Goal: Complete application form: Complete application form

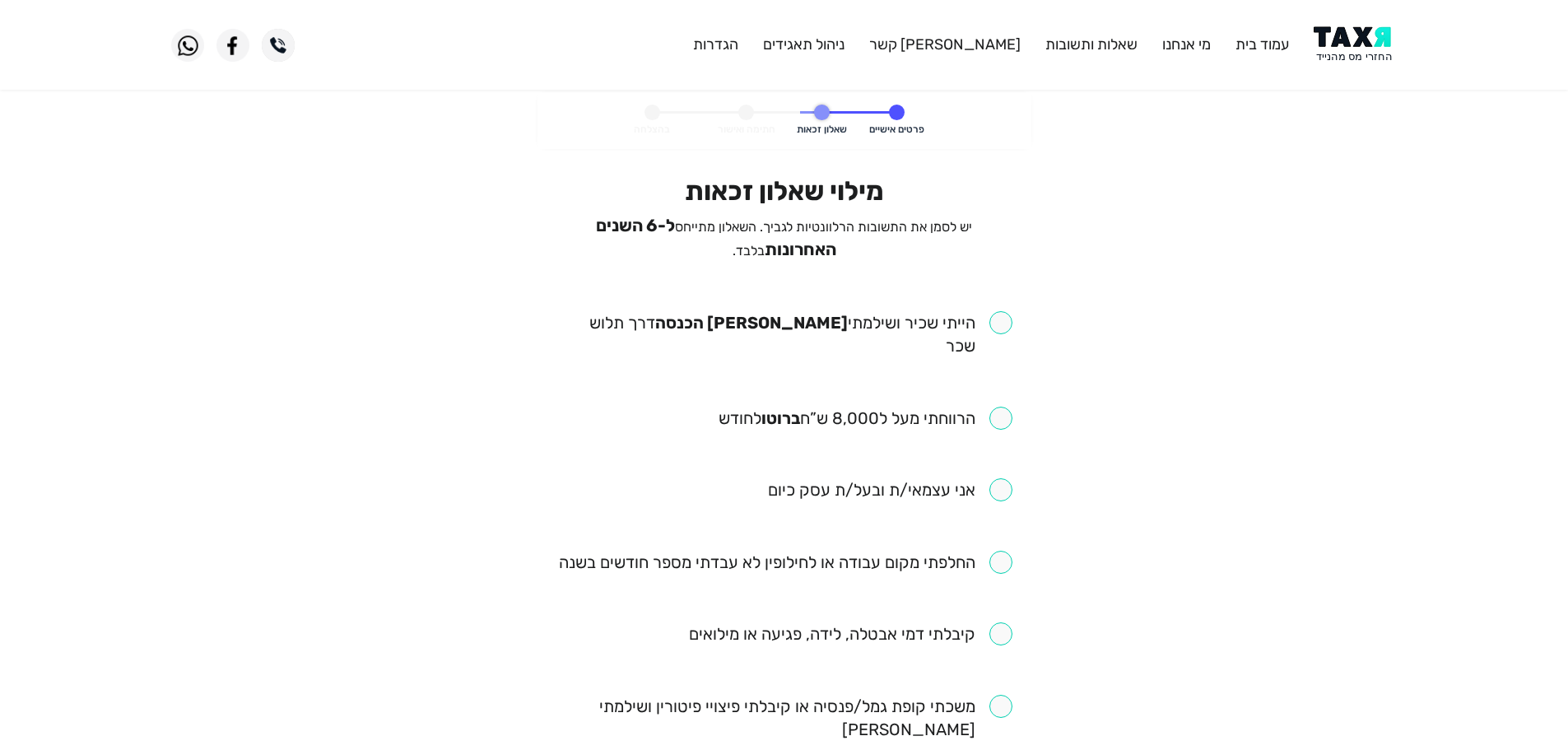
scroll to position [82, 0]
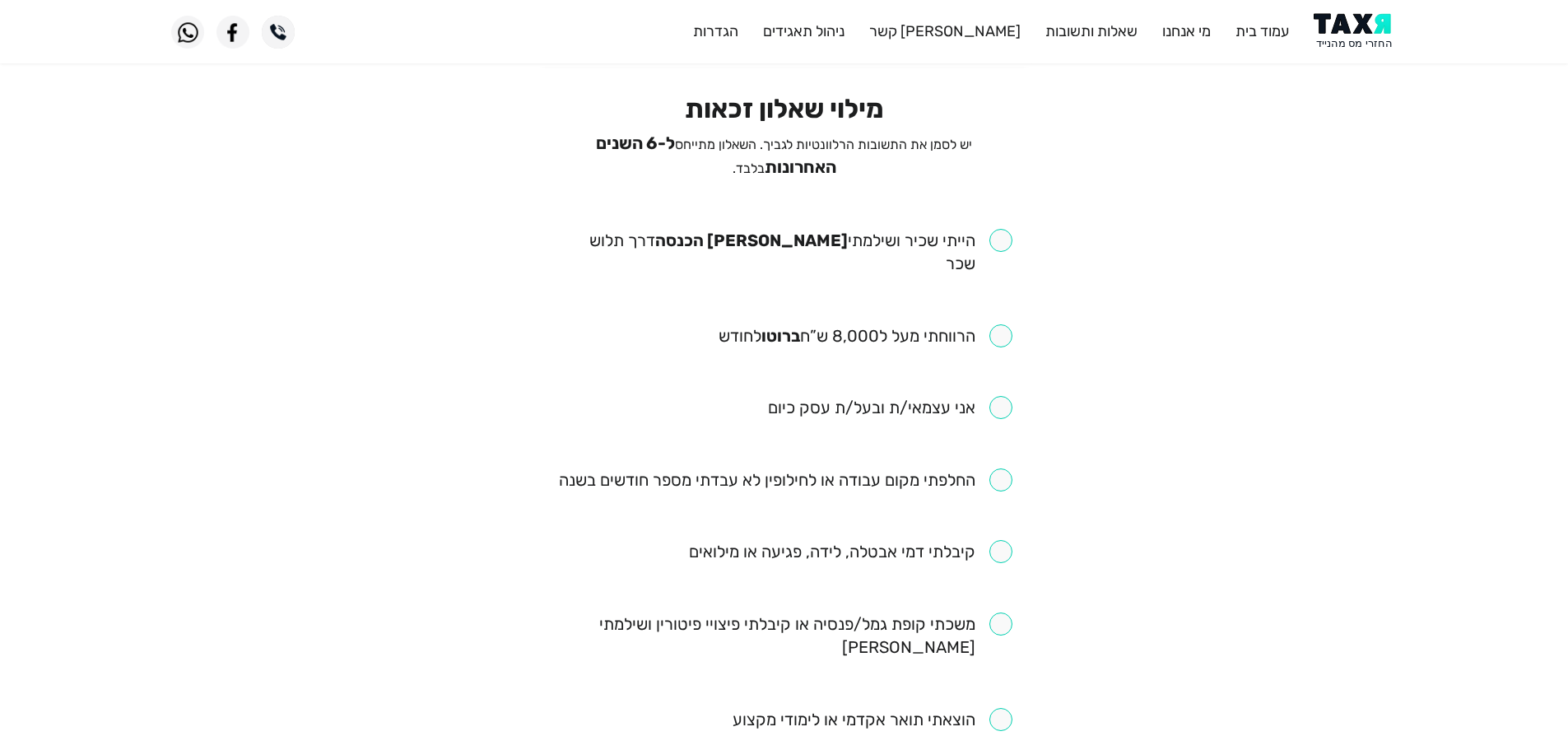
click at [1004, 239] on input "checkbox" at bounding box center [784, 252] width 456 height 46
checkbox input "true"
click at [1009, 324] on input "checkbox" at bounding box center [865, 336] width 294 height 23
checkbox input "true"
click at [997, 468] on input "checkbox" at bounding box center [785, 480] width 453 height 23
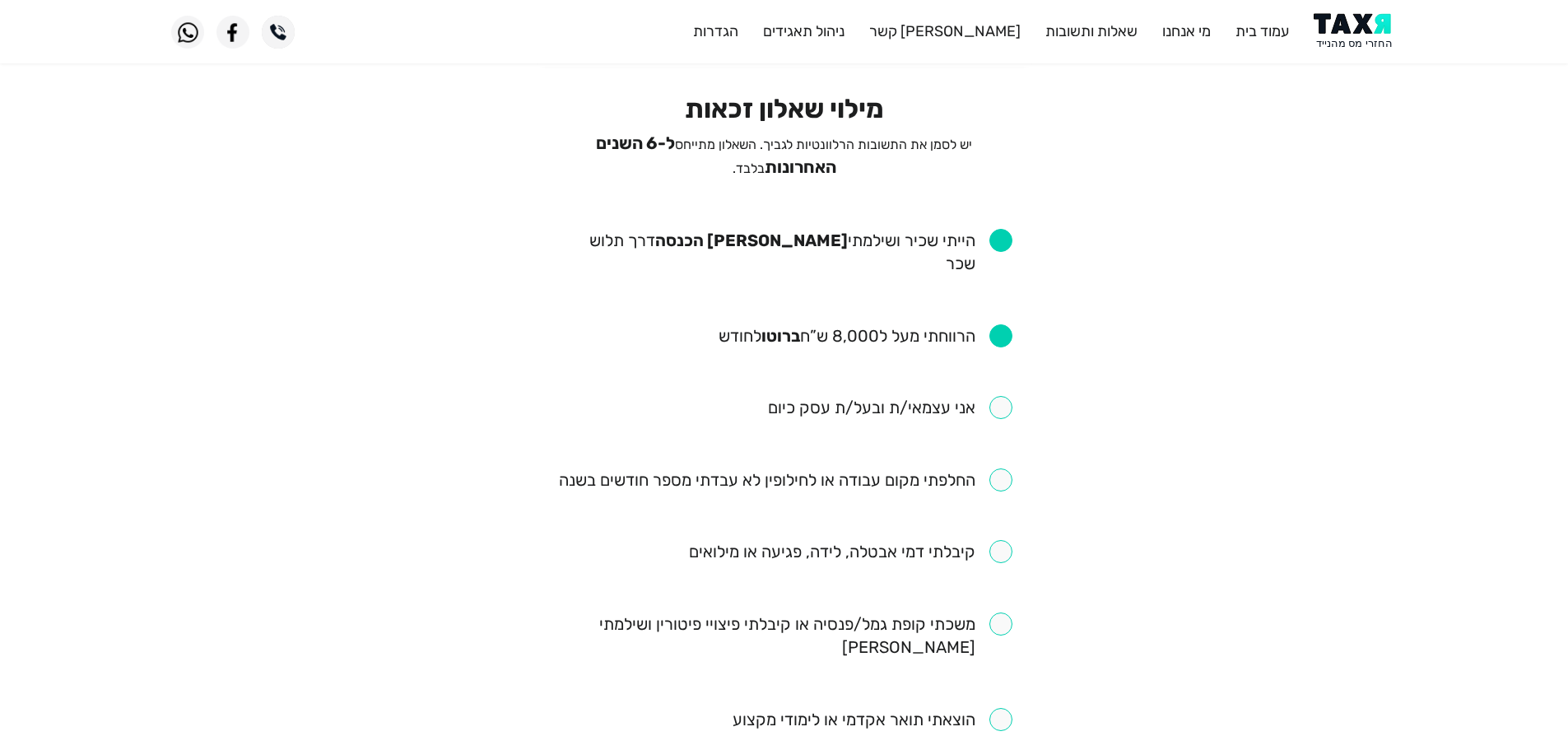
checkbox input "true"
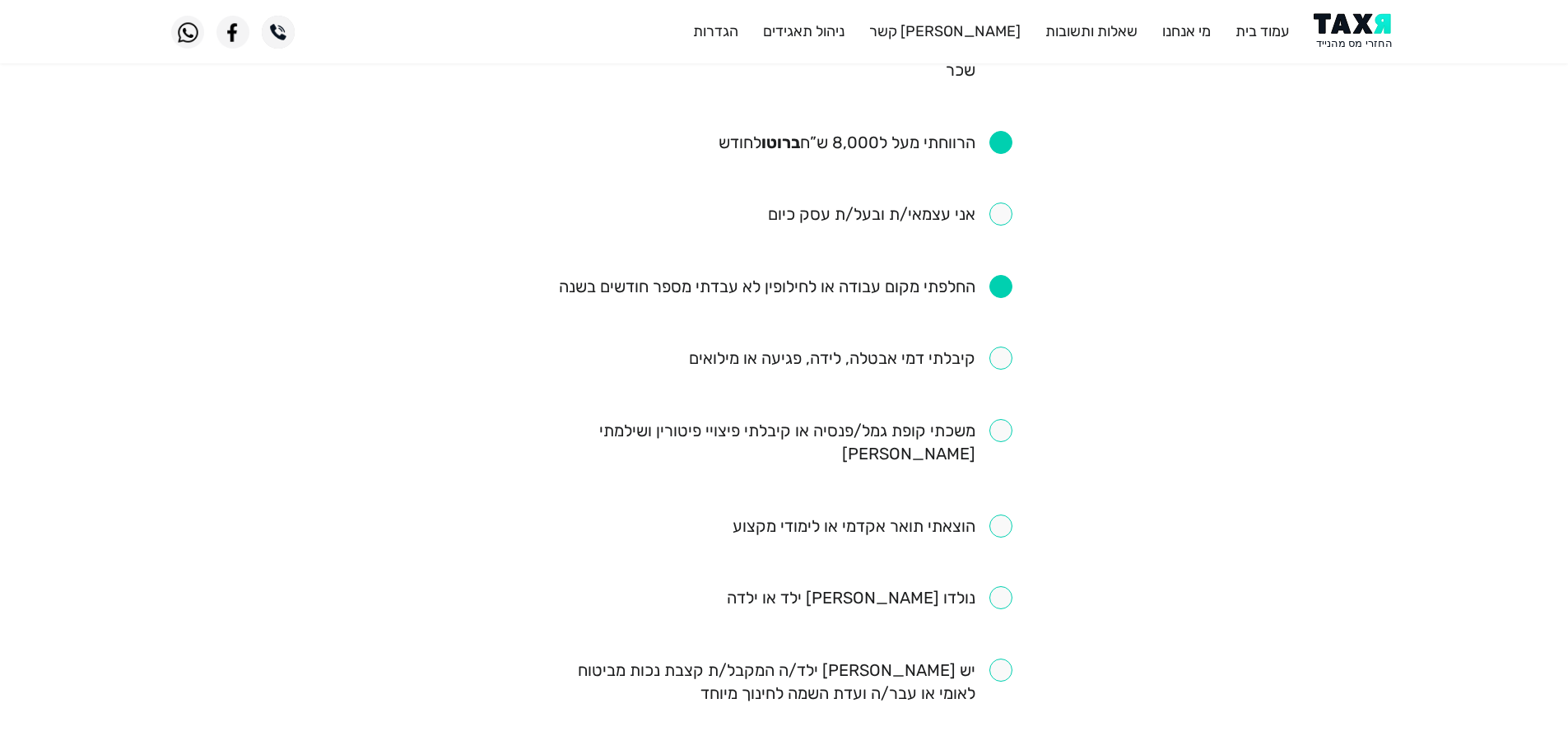
scroll to position [247, 0]
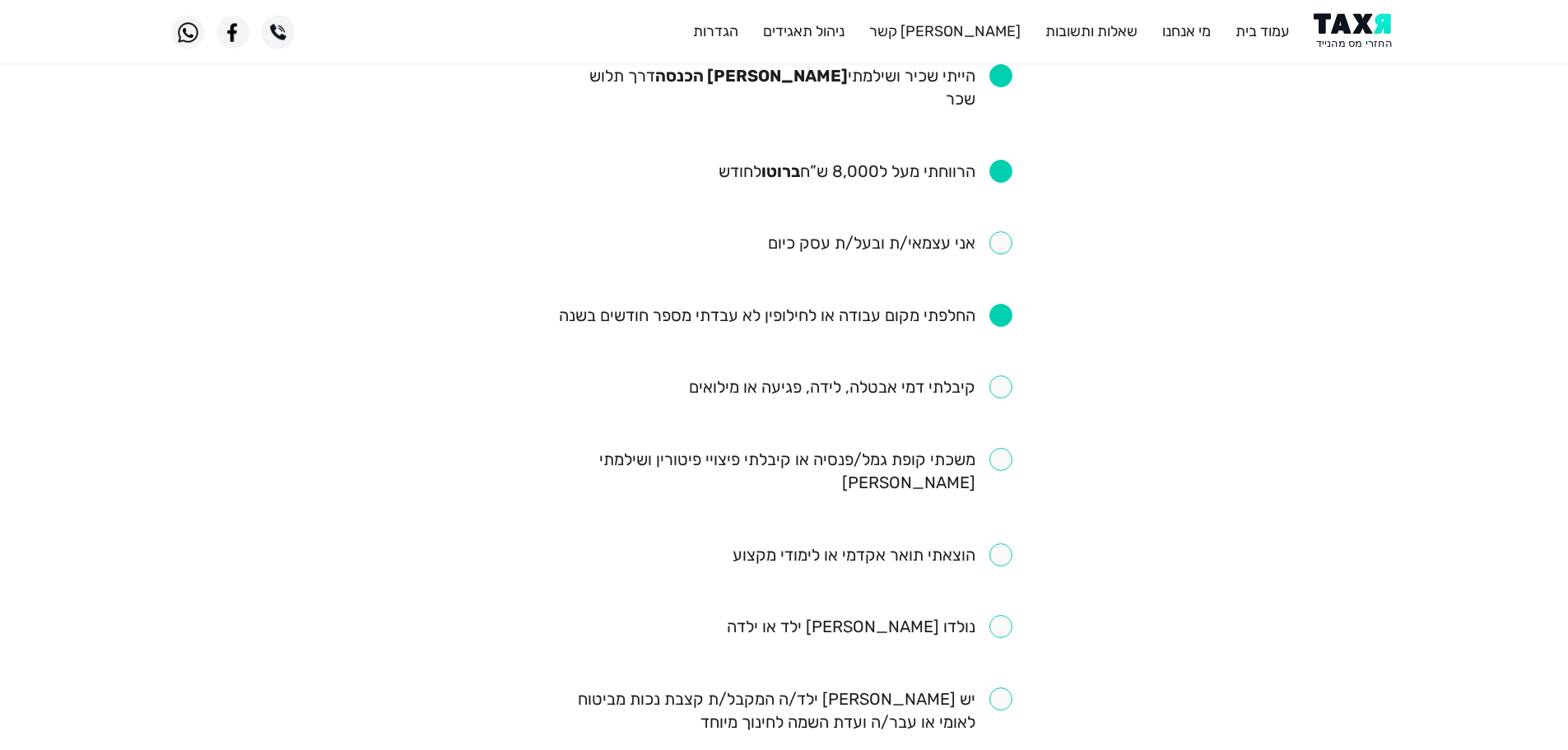
click at [993, 615] on input "checkbox" at bounding box center [870, 626] width 286 height 23
checkbox input "true"
click at [1008, 375] on input "checkbox" at bounding box center [850, 387] width 324 height 23
checkbox input "true"
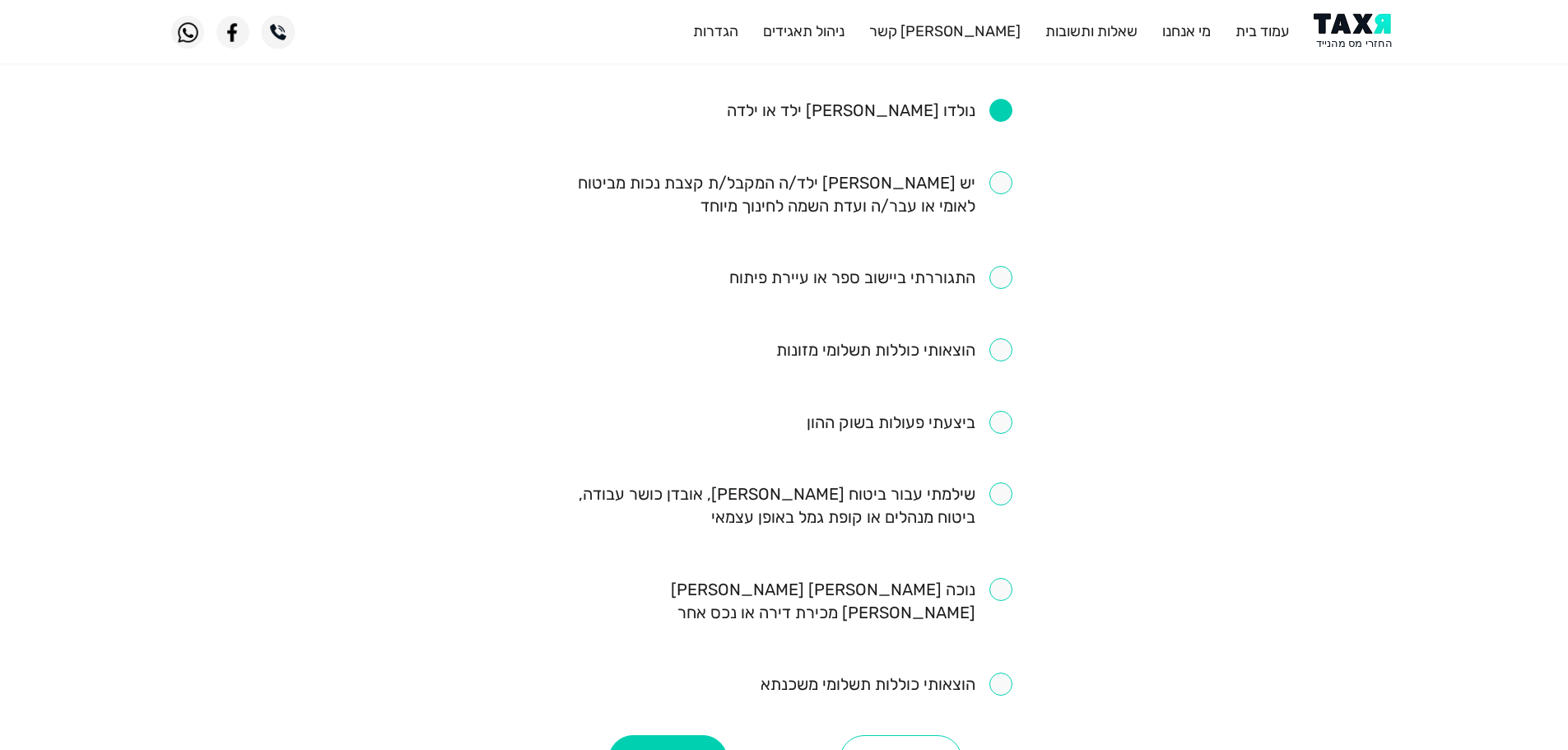
scroll to position [813, 0]
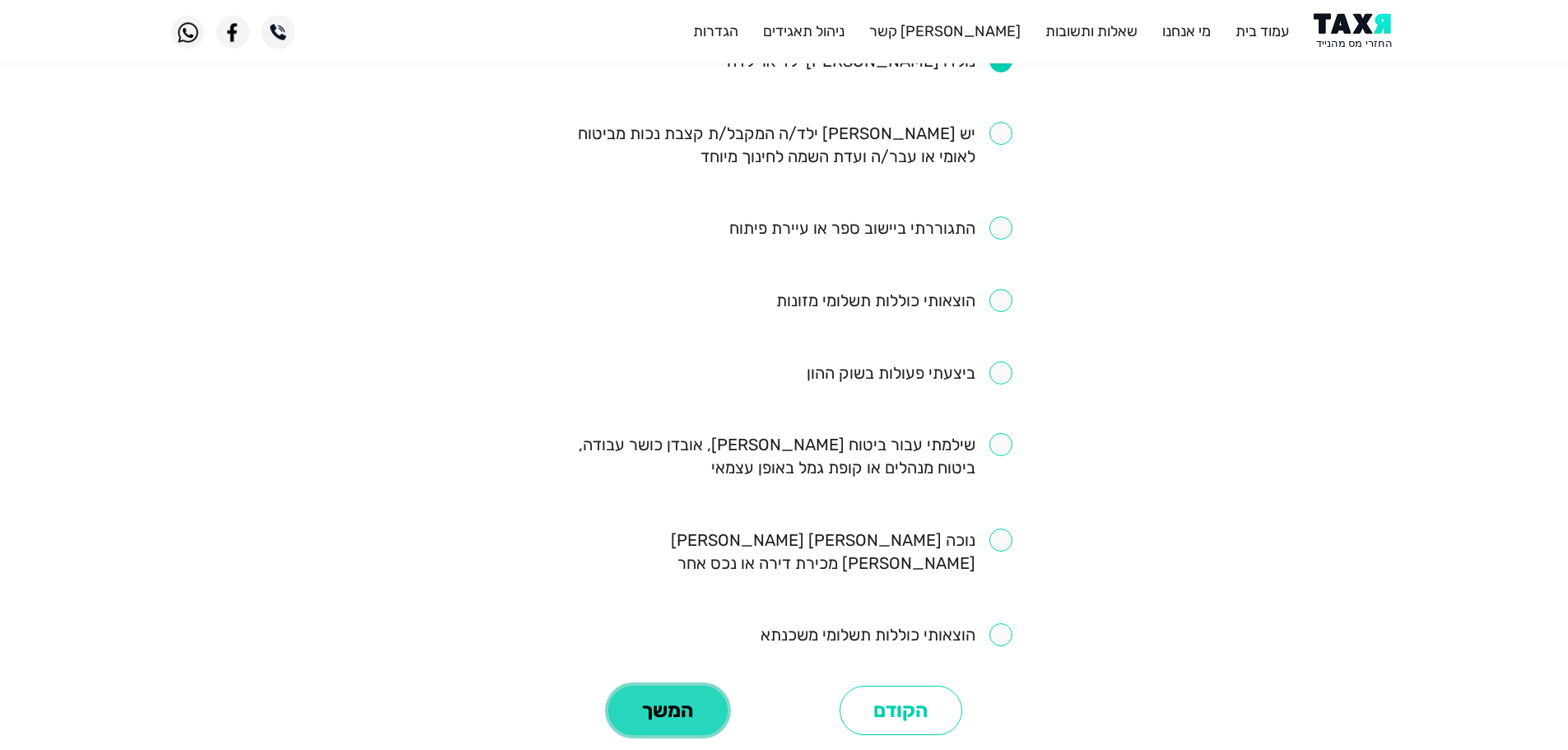
click at [668, 686] on button "המשך" at bounding box center [667, 710] width 120 height 49
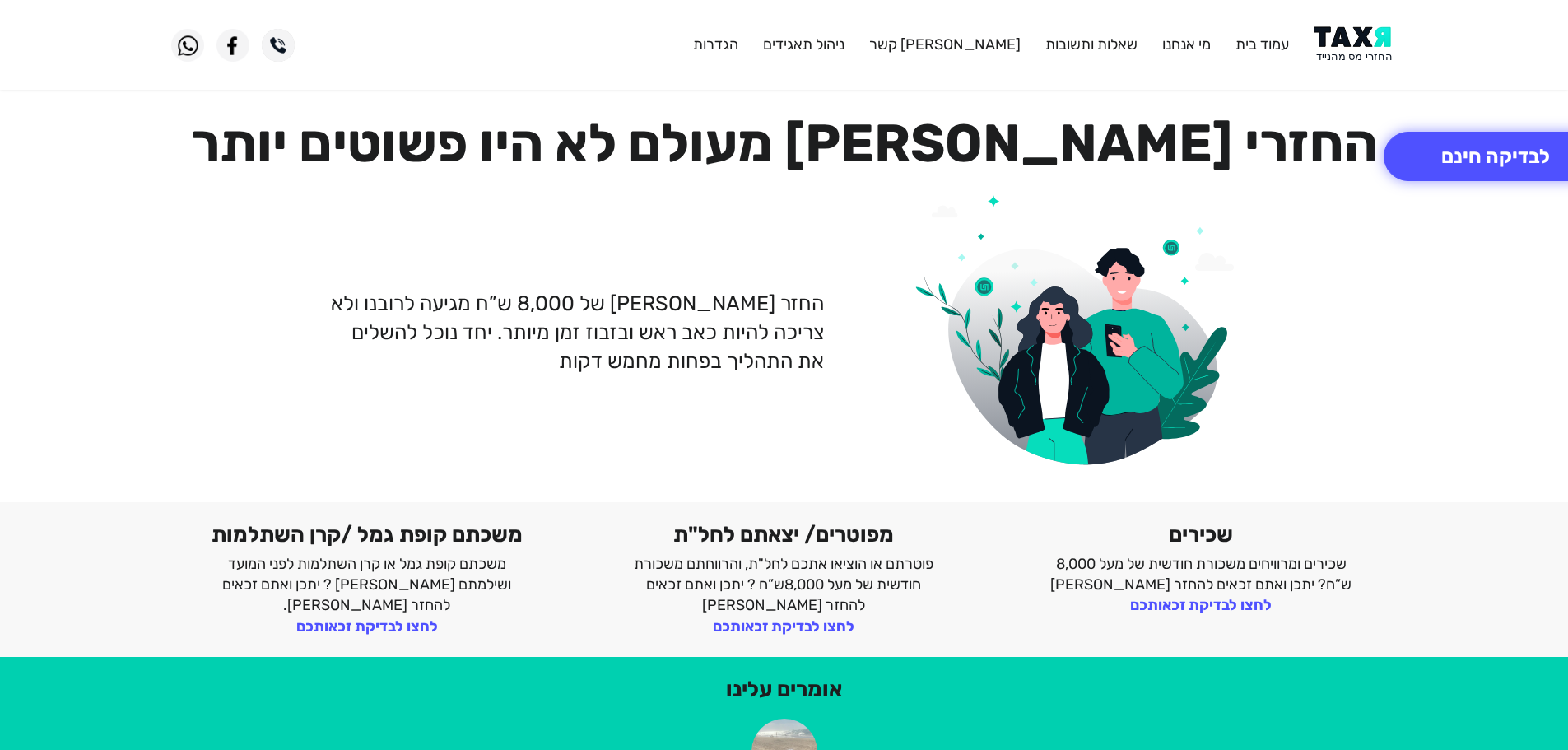
click at [1342, 48] on img at bounding box center [1355, 45] width 83 height 37
click at [1360, 40] on img at bounding box center [1355, 45] width 83 height 37
click at [1349, 33] on img at bounding box center [1355, 45] width 83 height 37
click at [1361, 33] on img at bounding box center [1355, 45] width 83 height 37
